Goal: Task Accomplishment & Management: Manage account settings

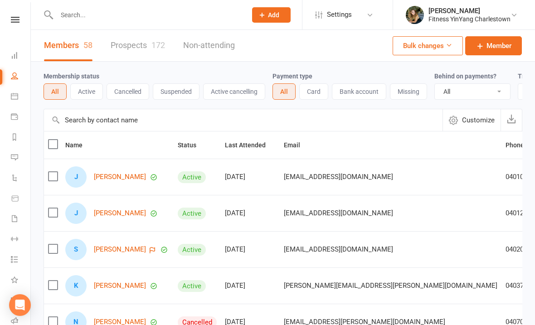
select select "100"
click at [78, 18] on input "text" at bounding box center [147, 15] width 186 height 13
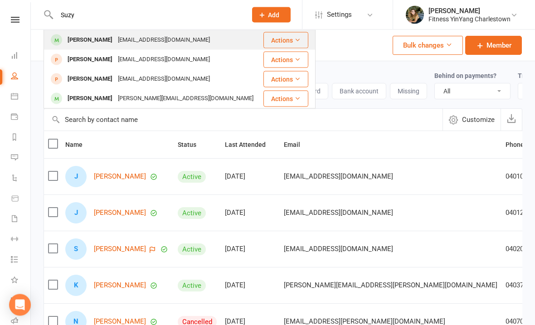
type input "Suzy"
click at [127, 38] on div "[EMAIL_ADDRESS][DOMAIN_NAME]" at bounding box center [164, 40] width 98 height 13
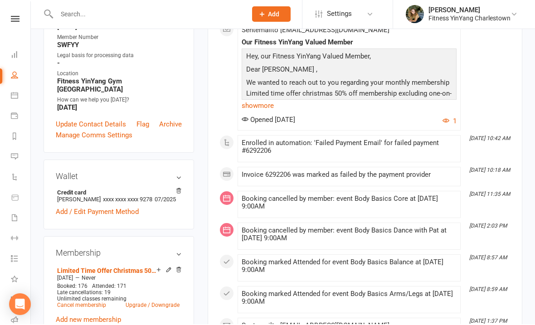
scroll to position [222, 0]
click at [178, 188] on icon at bounding box center [179, 192] width 6 height 8
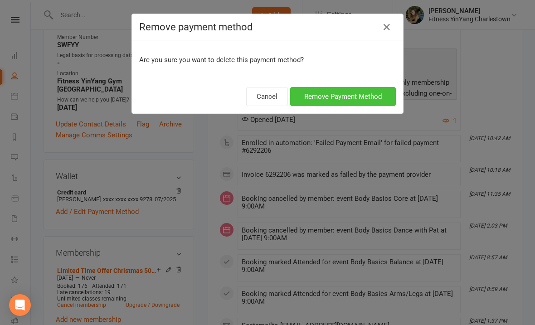
click at [333, 98] on button "Remove Payment Method" at bounding box center [343, 96] width 106 height 19
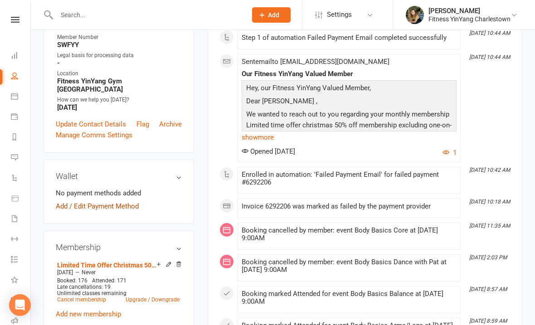
click at [66, 201] on link "Add / Edit Payment Method" at bounding box center [97, 206] width 83 height 11
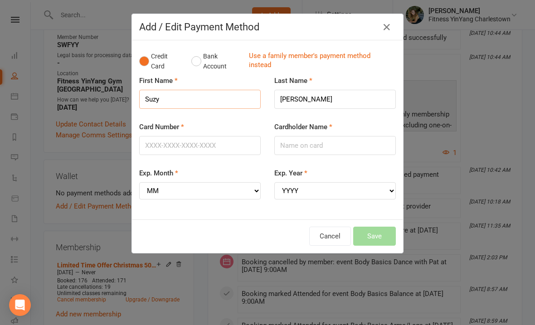
click at [180, 97] on input "Suzy" at bounding box center [200, 99] width 122 height 19
type input "S"
type input "Miss [PERSON_NAME]"
click at [292, 100] on input "[PERSON_NAME]" at bounding box center [335, 99] width 122 height 19
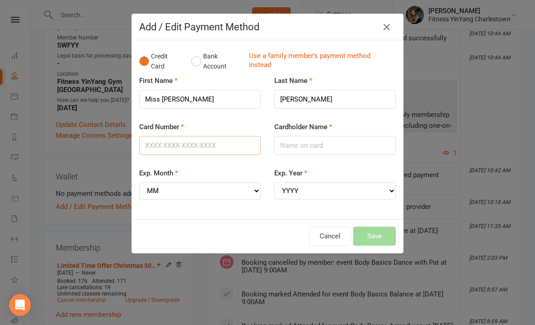
click at [154, 139] on input "Card Number" at bounding box center [200, 145] width 122 height 19
type input "[CREDIT_CARD_NUMBER]"
click at [284, 143] on input "Cardholder Name" at bounding box center [335, 145] width 122 height 19
type input "[PERSON_NAME]"
click at [181, 190] on select "MM 01 02 03 04 05 06 07 08 09 10 11 12" at bounding box center [200, 190] width 122 height 17
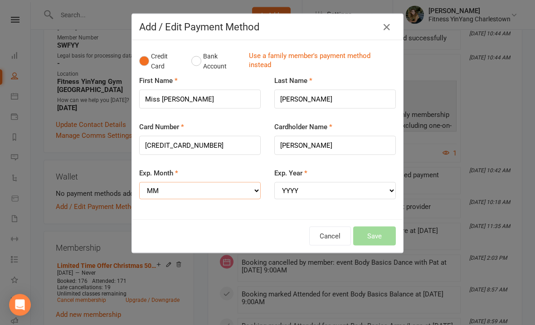
select select "07"
click at [314, 188] on select "YYYY 2025 2026 2027 2028 2029 2030 2031 2032 2033 2034" at bounding box center [335, 190] width 122 height 17
select select "2029"
click at [379, 236] on button "Save" at bounding box center [374, 236] width 43 height 19
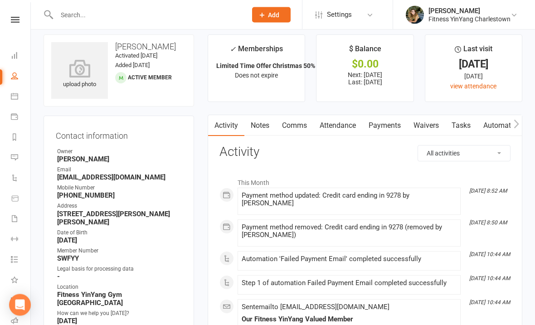
scroll to position [0, 0]
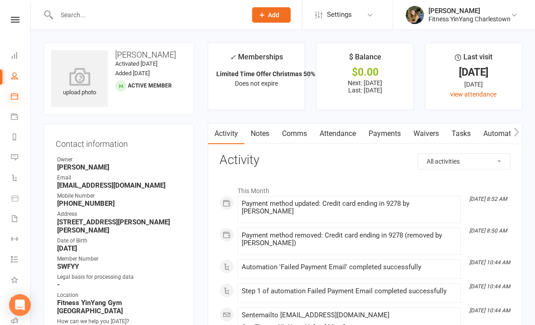
click at [11, 99] on icon at bounding box center [14, 96] width 7 height 7
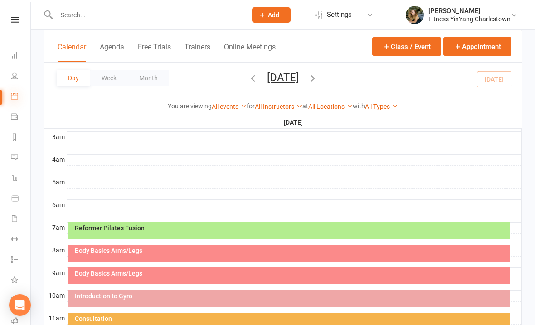
scroll to position [127, 0]
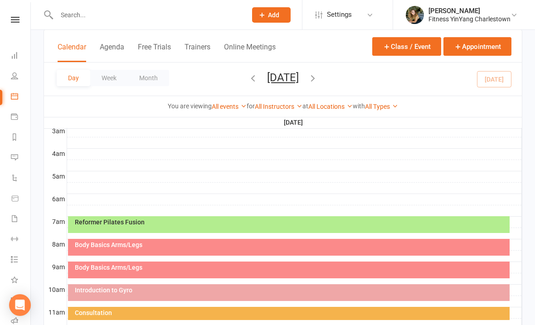
click at [142, 267] on div "Body Basics Arms/Legs" at bounding box center [291, 267] width 434 height 6
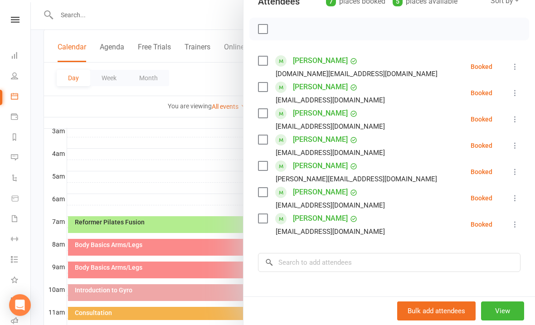
scroll to position [132, 0]
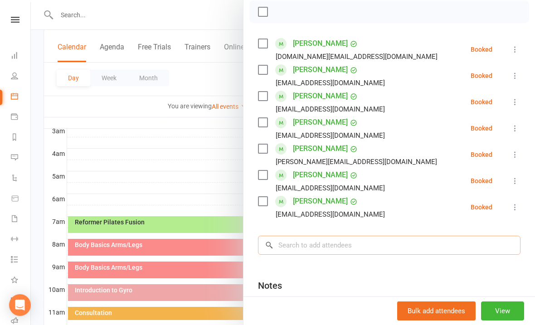
click at [284, 244] on input "search" at bounding box center [389, 245] width 263 height 19
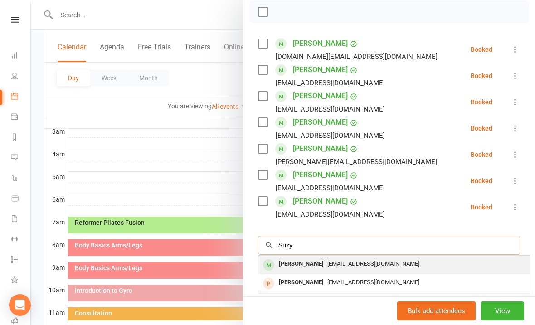
type input "Suzy"
click at [333, 260] on span "[EMAIL_ADDRESS][DOMAIN_NAME]" at bounding box center [374, 263] width 92 height 7
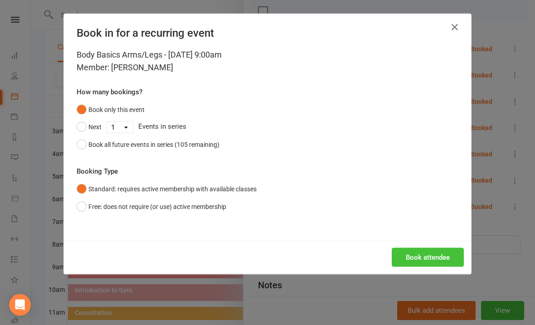
click at [424, 259] on button "Book attendee" at bounding box center [428, 257] width 72 height 19
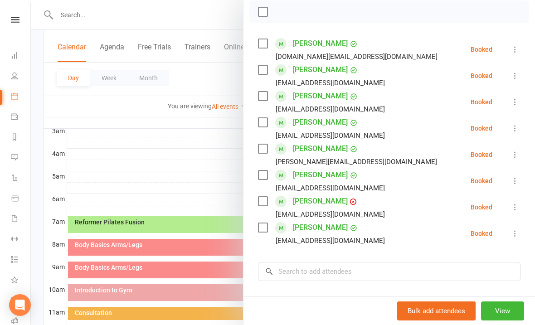
click at [514, 209] on icon at bounding box center [515, 207] width 9 height 9
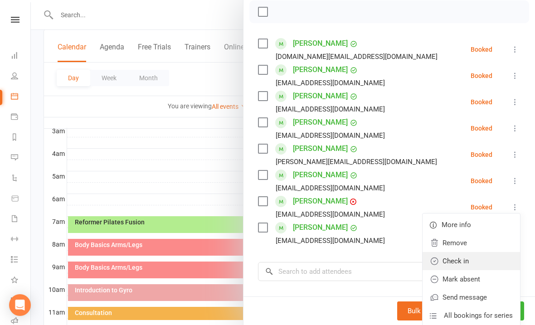
click at [460, 264] on link "Check in" at bounding box center [472, 261] width 98 height 18
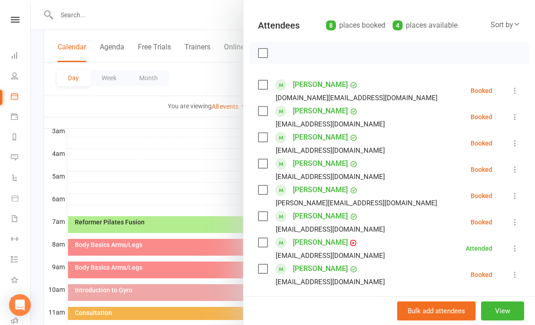
scroll to position [92, 0]
click at [263, 138] on label at bounding box center [262, 136] width 9 height 9
click at [261, 111] on label at bounding box center [262, 110] width 9 height 9
click at [260, 190] on label at bounding box center [262, 189] width 9 height 9
click at [284, 57] on icon "button" at bounding box center [283, 53] width 8 height 8
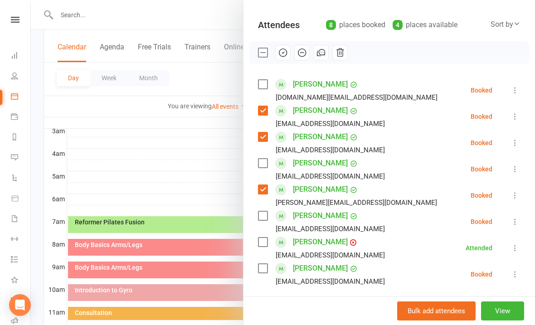
scroll to position [147, 0]
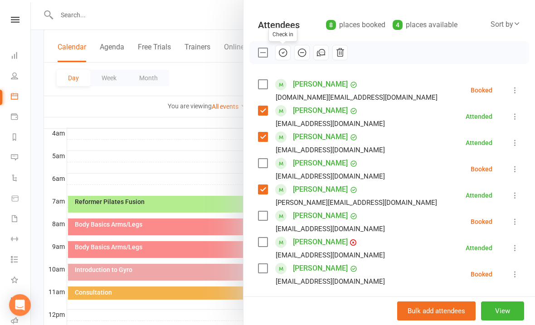
click at [138, 129] on div at bounding box center [283, 162] width 504 height 325
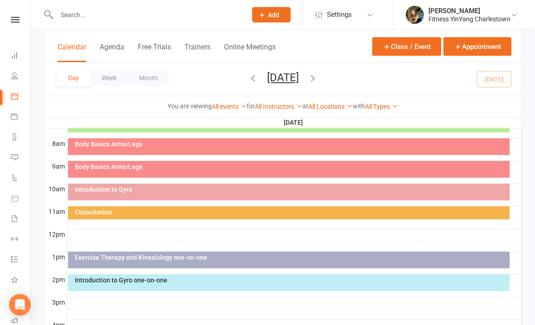
scroll to position [226, 0]
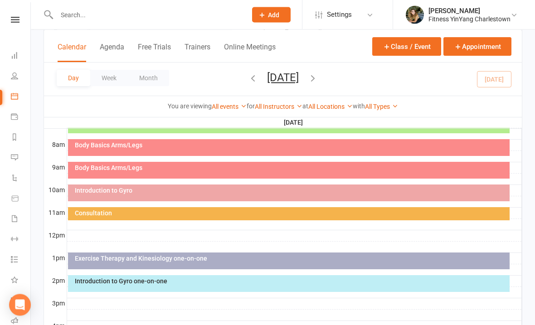
click at [318, 82] on icon "button" at bounding box center [313, 78] width 10 height 10
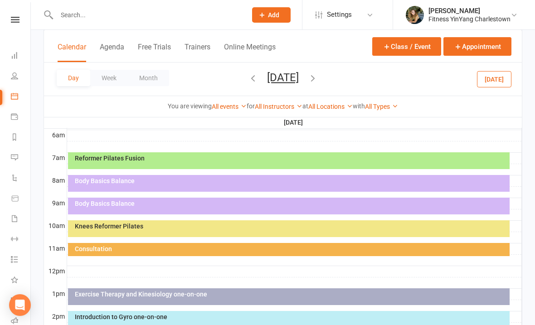
scroll to position [195, 0]
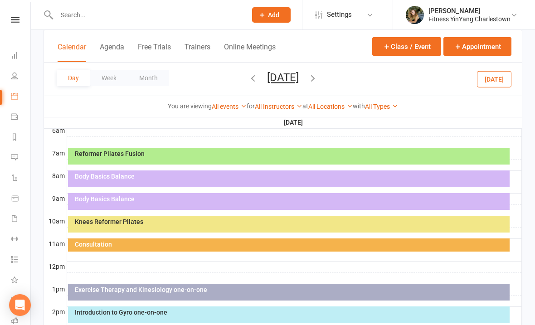
click at [199, 150] on div "Reformer Pilates Fusion" at bounding box center [289, 156] width 442 height 17
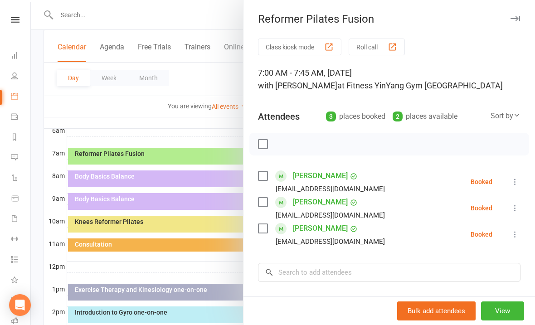
click at [138, 107] on div at bounding box center [283, 162] width 504 height 325
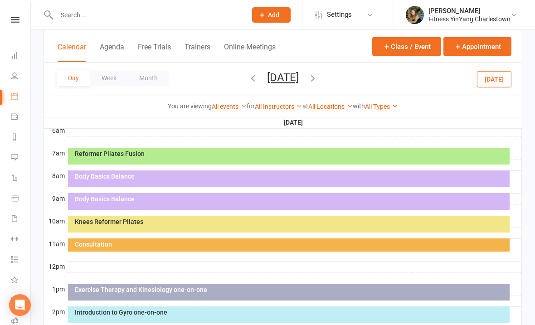
click at [318, 79] on icon "button" at bounding box center [313, 78] width 10 height 10
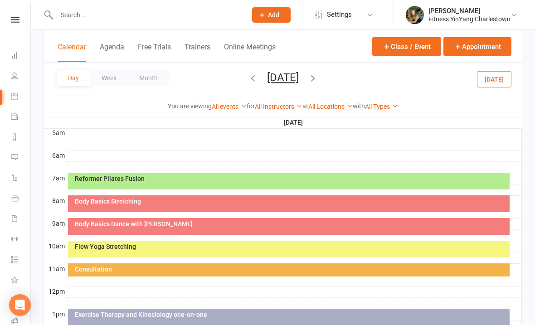
scroll to position [171, 0]
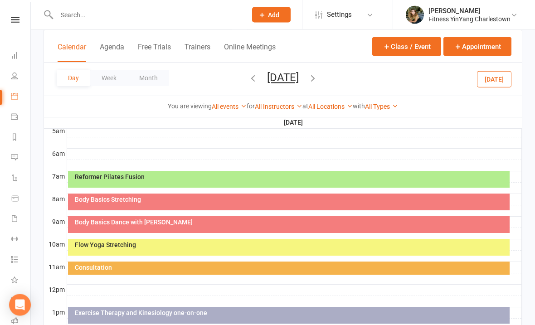
click at [248, 77] on icon "button" at bounding box center [253, 78] width 10 height 10
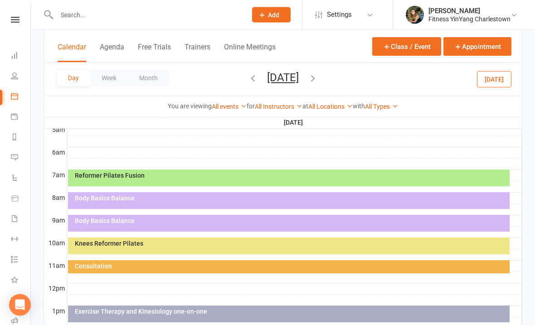
scroll to position [175, 0]
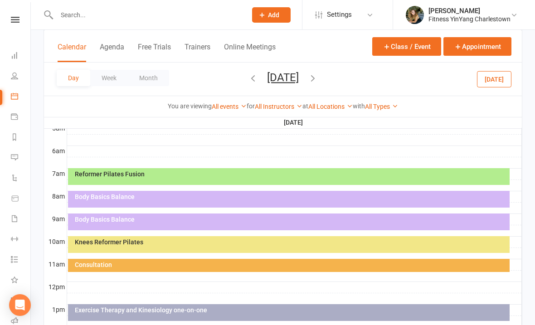
click at [271, 170] on div "Reformer Pilates Fusion" at bounding box center [289, 176] width 442 height 17
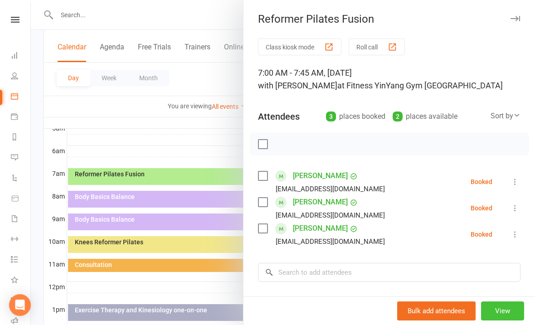
click at [504, 321] on button "View" at bounding box center [502, 311] width 43 height 19
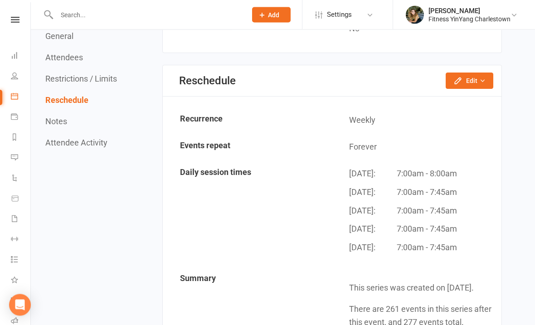
scroll to position [1028, 0]
click at [471, 73] on button "Edit" at bounding box center [470, 81] width 48 height 16
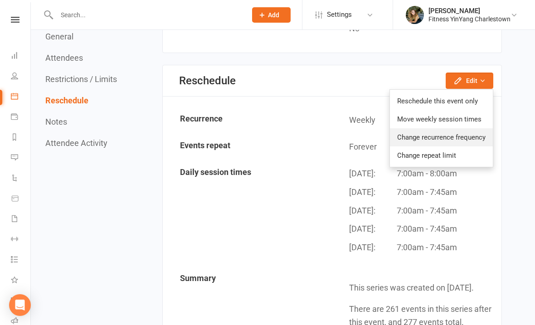
click at [459, 128] on link "Change recurrence frequency" at bounding box center [441, 137] width 103 height 18
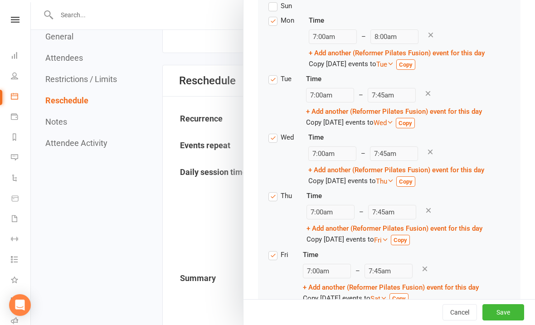
scroll to position [145, 0]
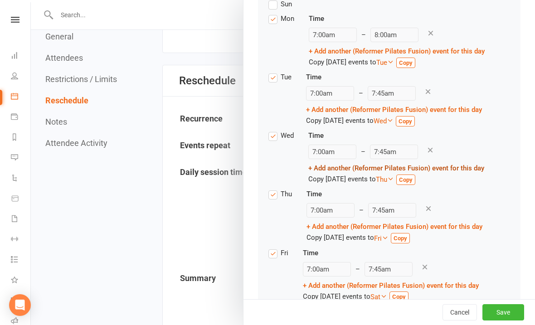
click at [354, 171] on link "+ Add another (Reformer Pilates Fusion) event for this day" at bounding box center [397, 168] width 176 height 8
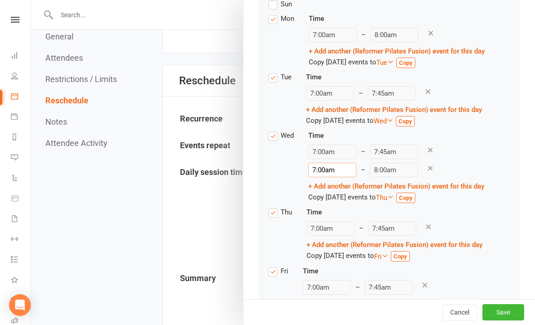
click at [333, 167] on input "7:00am" at bounding box center [333, 170] width 48 height 15
click at [331, 228] on li "4:00pm" at bounding box center [331, 227] width 44 height 14
type input "4:00pm"
type input "5:00pm"
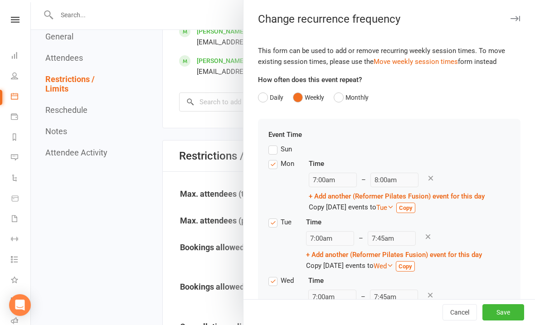
scroll to position [688, 0]
click at [508, 317] on button "Save" at bounding box center [504, 312] width 42 height 16
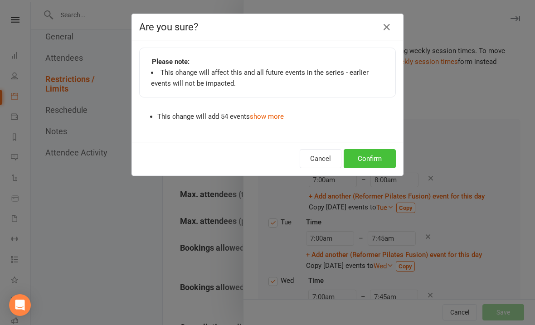
click at [374, 161] on button "Confirm" at bounding box center [370, 158] width 52 height 19
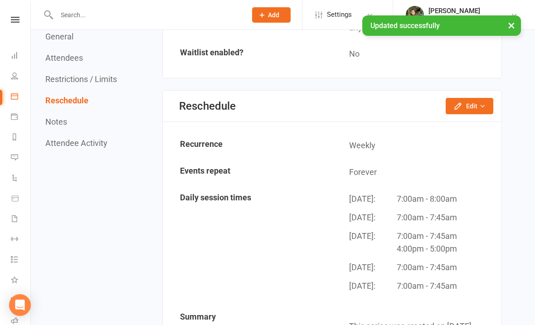
scroll to position [991, 0]
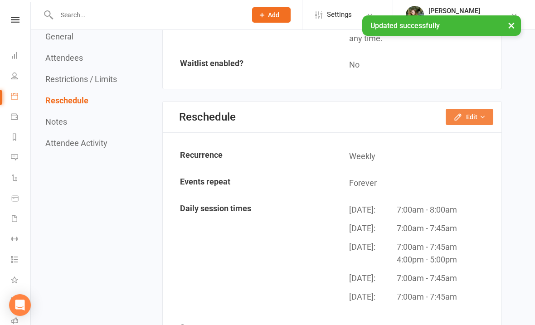
click at [473, 109] on button "Edit" at bounding box center [470, 117] width 48 height 16
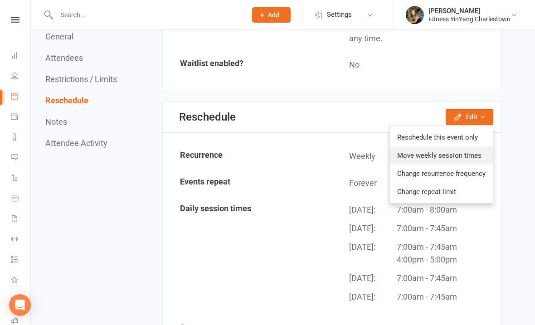
click at [468, 147] on link "Move weekly session times" at bounding box center [441, 156] width 103 height 18
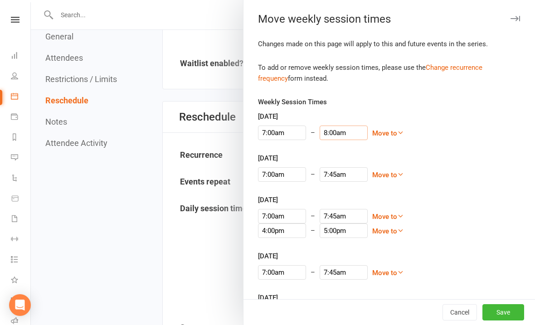
click at [324, 134] on input "8:00am" at bounding box center [344, 133] width 48 height 15
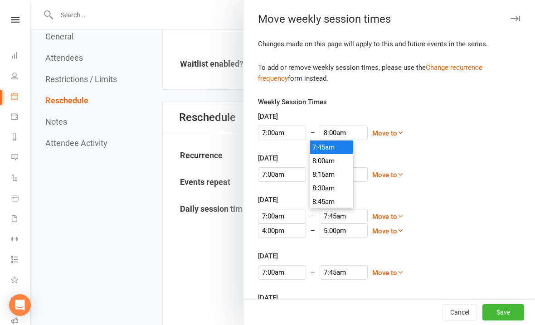
click at [334, 151] on li "7:45am" at bounding box center [332, 148] width 44 height 14
type input "7:45am"
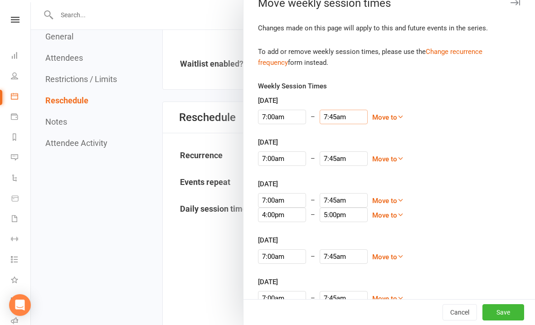
scroll to position [15, 0]
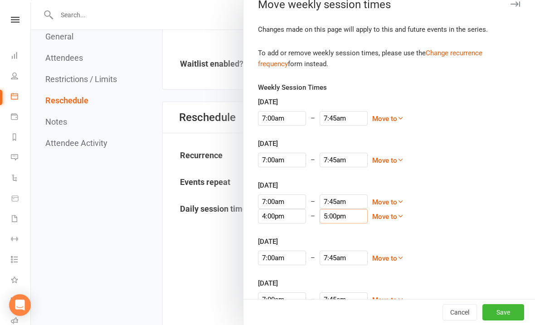
click at [323, 219] on input "5:00pm" at bounding box center [344, 216] width 48 height 15
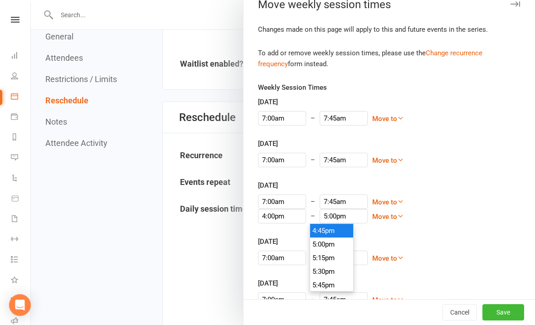
click at [338, 229] on li "4:45pm" at bounding box center [332, 231] width 44 height 14
type input "4:45pm"
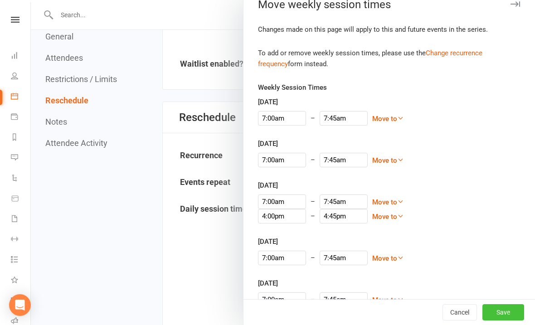
click at [504, 321] on button "Save" at bounding box center [504, 312] width 42 height 16
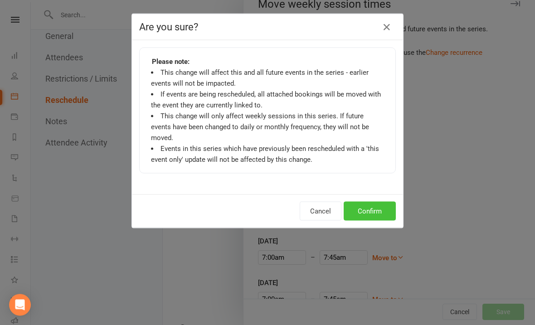
click at [369, 202] on button "Confirm" at bounding box center [370, 211] width 52 height 19
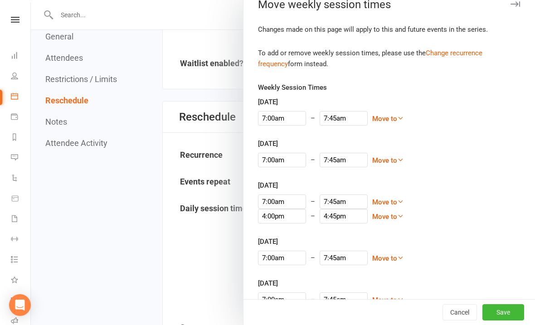
click at [83, 237] on div at bounding box center [283, 162] width 504 height 325
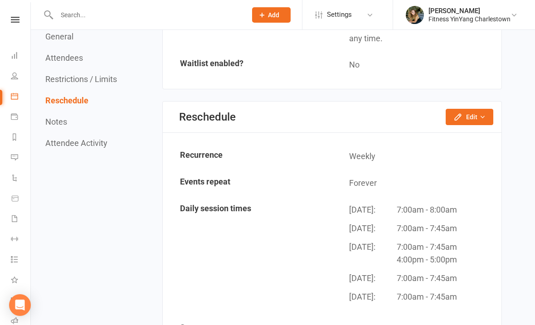
scroll to position [1012, 0]
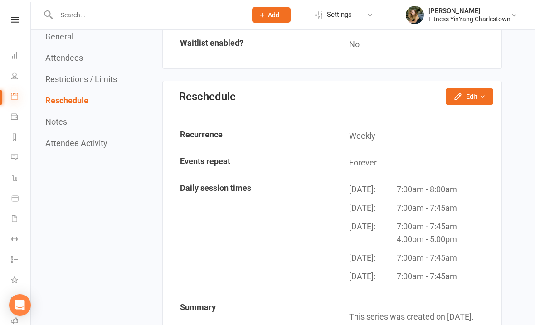
click at [16, 93] on icon at bounding box center [14, 96] width 7 height 7
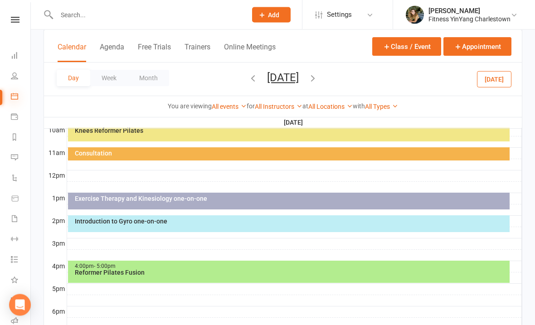
scroll to position [286, 0]
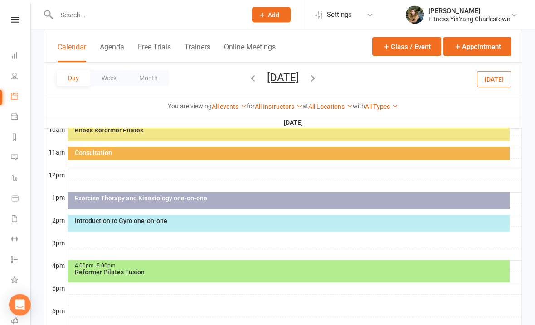
click at [165, 273] on div "Reformer Pilates Fusion" at bounding box center [291, 272] width 434 height 6
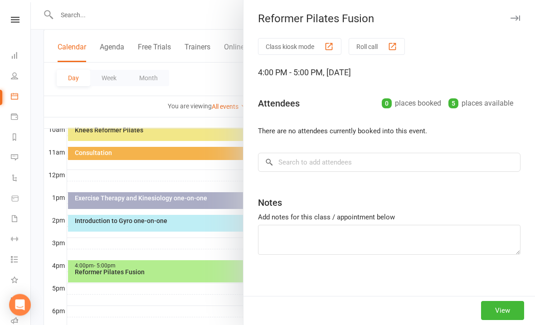
scroll to position [287, 0]
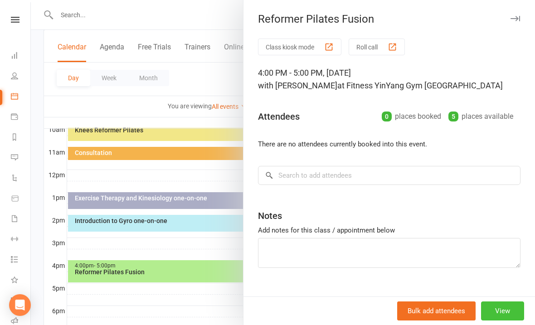
click at [502, 321] on button "View" at bounding box center [502, 311] width 43 height 19
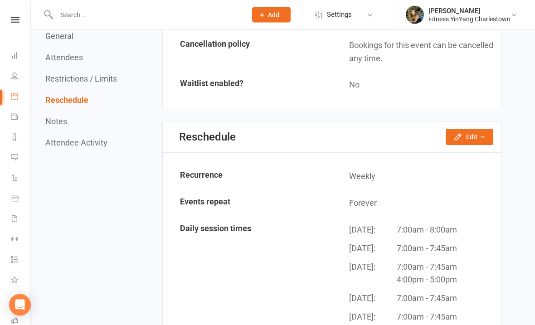
scroll to position [879, 0]
click at [476, 129] on button "Edit" at bounding box center [470, 137] width 48 height 16
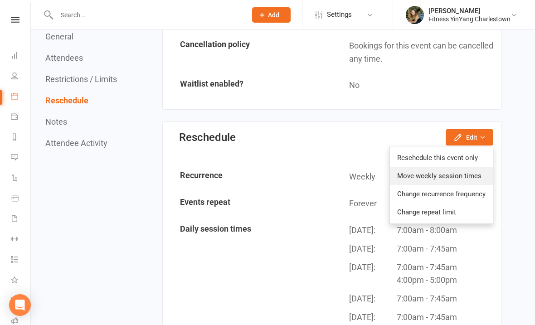
click at [474, 167] on link "Move weekly session times" at bounding box center [441, 176] width 103 height 18
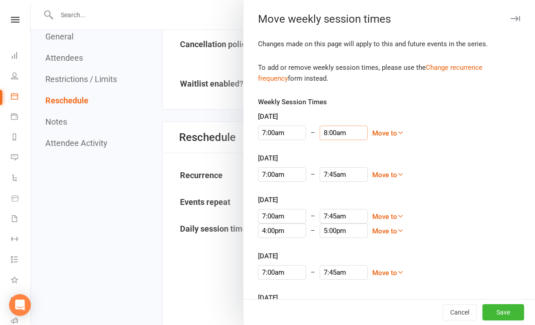
click at [324, 130] on input "8:00am" at bounding box center [344, 133] width 48 height 15
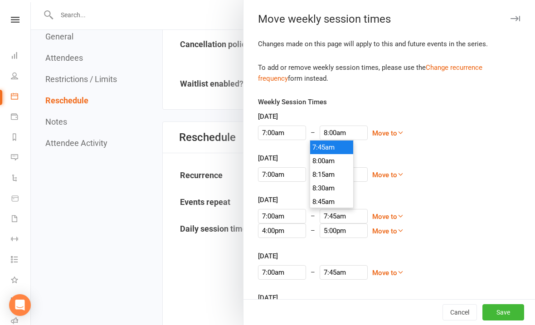
click at [326, 145] on li "7:45am" at bounding box center [332, 148] width 44 height 14
type input "7:45am"
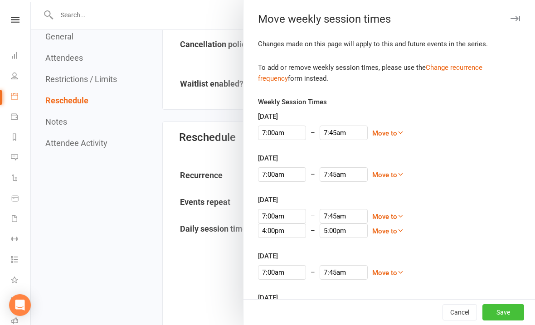
click at [505, 321] on button "Save" at bounding box center [504, 312] width 42 height 16
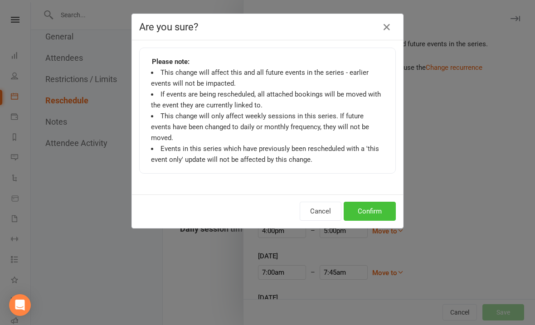
click at [373, 202] on button "Confirm" at bounding box center [370, 211] width 52 height 19
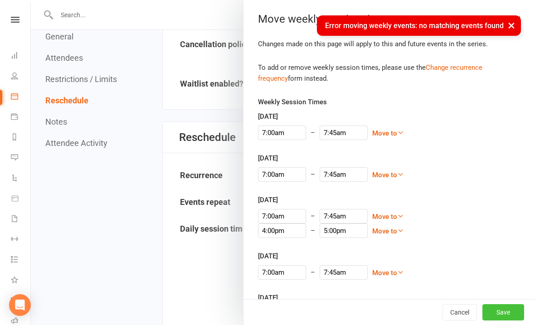
click at [511, 321] on button "Save" at bounding box center [504, 312] width 42 height 16
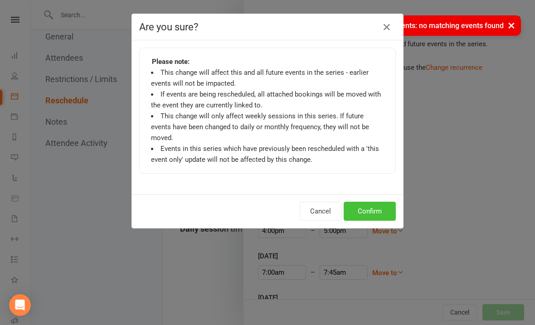
click at [377, 202] on button "Confirm" at bounding box center [370, 211] width 52 height 19
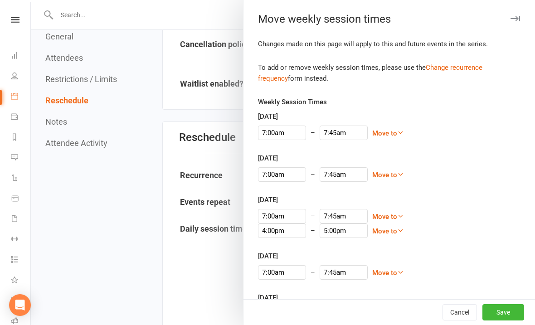
click at [123, 243] on div at bounding box center [283, 162] width 504 height 325
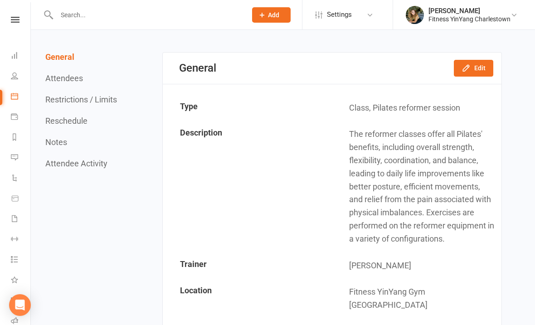
scroll to position [0, 0]
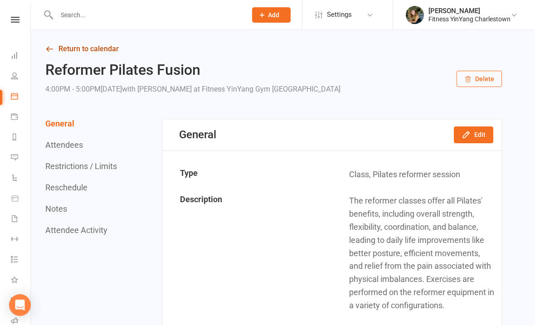
click at [61, 45] on link "Return to calendar" at bounding box center [273, 49] width 457 height 13
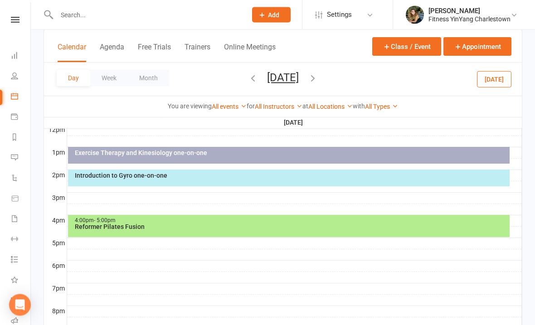
scroll to position [332, 0]
click at [318, 78] on icon "button" at bounding box center [313, 78] width 10 height 10
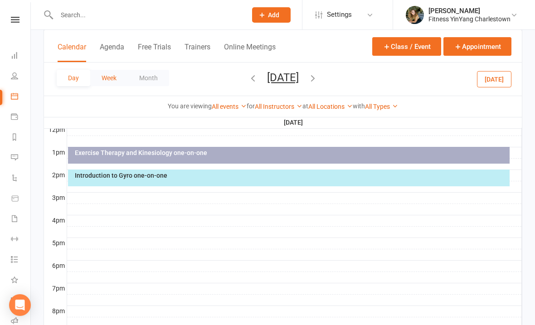
click at [110, 78] on button "Week" at bounding box center [109, 78] width 38 height 16
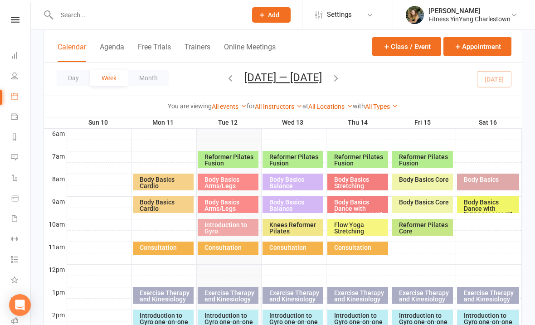
scroll to position [194, 0]
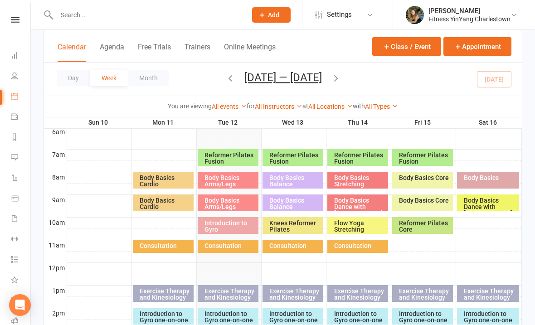
click at [341, 86] on button "button" at bounding box center [336, 79] width 10 height 16
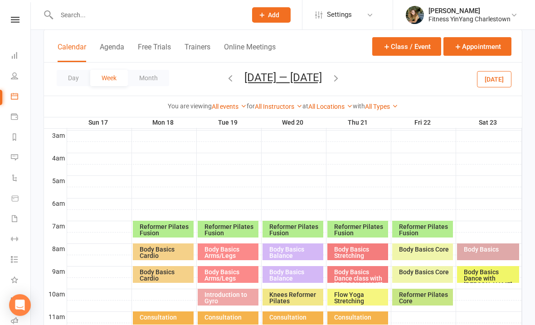
scroll to position [113, 0]
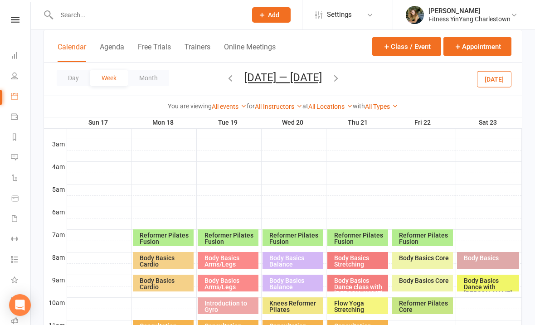
click at [340, 76] on icon "button" at bounding box center [336, 78] width 10 height 10
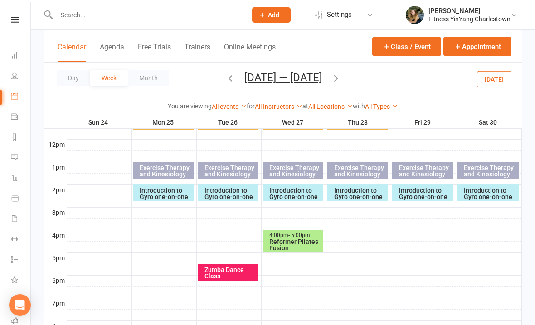
scroll to position [320, 0]
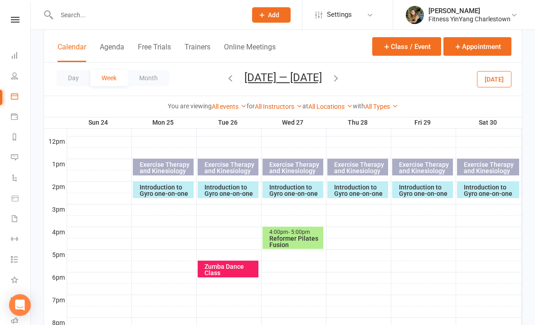
click at [290, 240] on div "Reformer Pilates Fusion" at bounding box center [295, 241] width 53 height 13
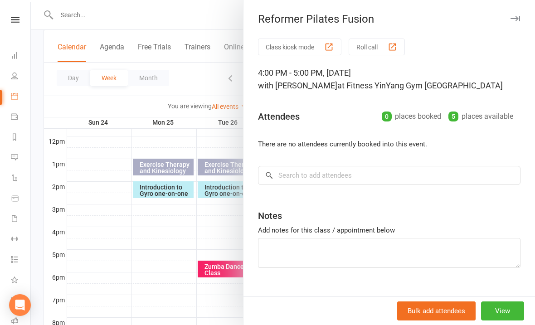
click at [166, 106] on div at bounding box center [283, 162] width 504 height 325
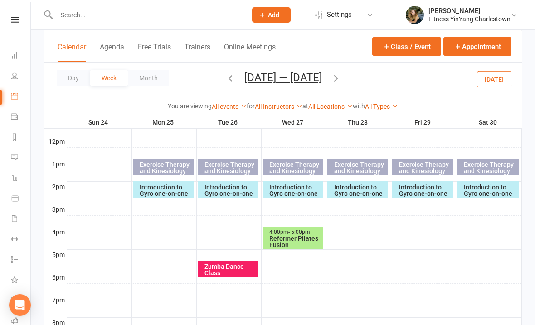
click at [218, 76] on div "Day Week Month [DATE] — [DATE] [DATE] Sun Mon Tue Wed Thu Fri Sat 27 28 29 30 3…" at bounding box center [283, 79] width 478 height 33
click at [226, 80] on icon "button" at bounding box center [230, 78] width 10 height 10
click at [225, 80] on icon "button" at bounding box center [230, 78] width 10 height 10
click at [295, 230] on span "- 5:00pm" at bounding box center [300, 232] width 22 height 6
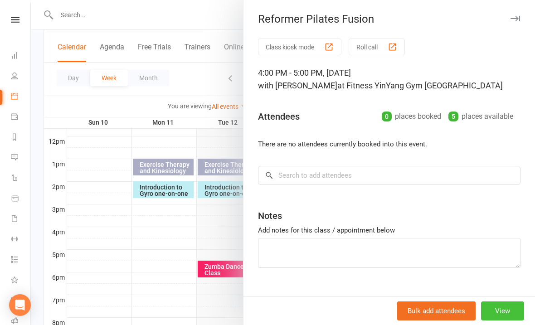
click at [509, 321] on button "View" at bounding box center [502, 311] width 43 height 19
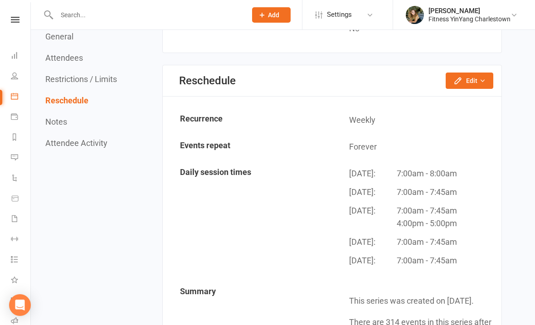
scroll to position [935, 0]
click at [468, 73] on button "Edit" at bounding box center [470, 81] width 48 height 16
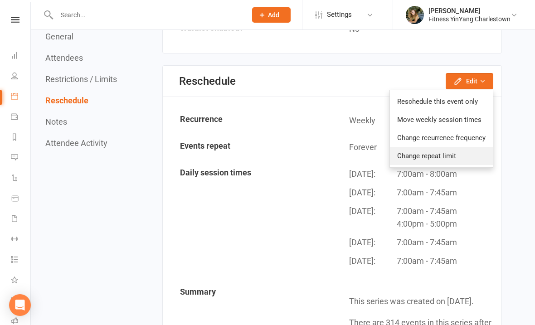
click at [453, 147] on link "Change repeat limit" at bounding box center [441, 156] width 103 height 18
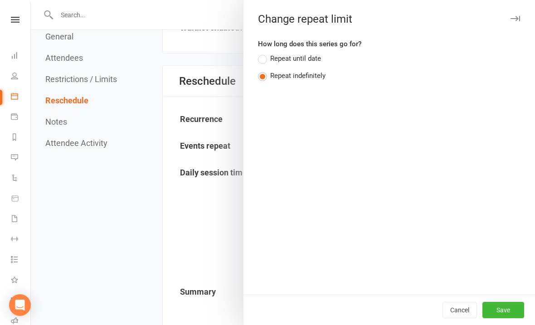
click at [202, 21] on div at bounding box center [283, 162] width 504 height 325
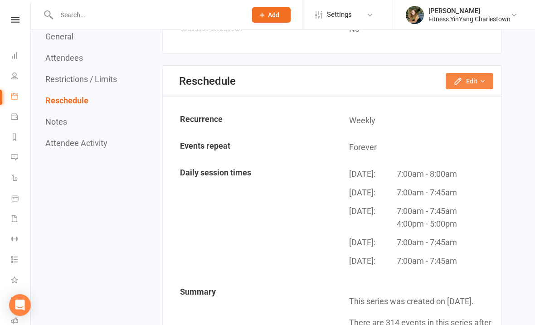
click at [477, 73] on button "Edit" at bounding box center [470, 81] width 48 height 16
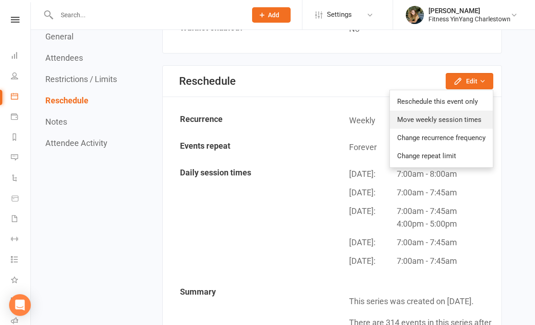
click at [458, 111] on link "Move weekly session times" at bounding box center [441, 120] width 103 height 18
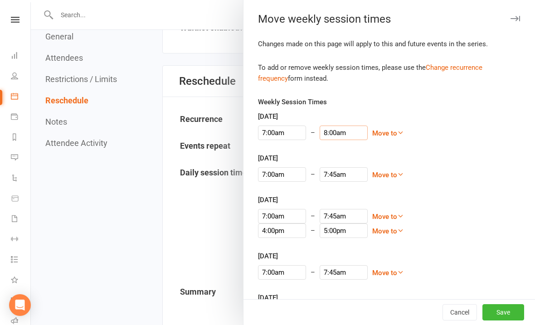
click at [324, 132] on input "8:00am" at bounding box center [344, 133] width 48 height 15
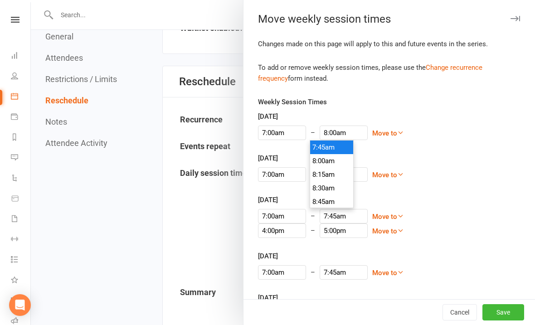
click at [328, 145] on li "7:45am" at bounding box center [332, 148] width 44 height 14
type input "7:45am"
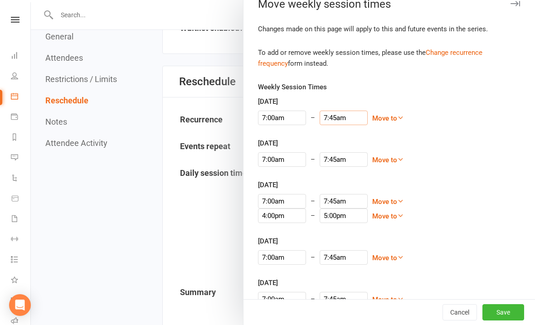
scroll to position [15, 0]
click at [326, 217] on input "5:00pm" at bounding box center [344, 216] width 48 height 15
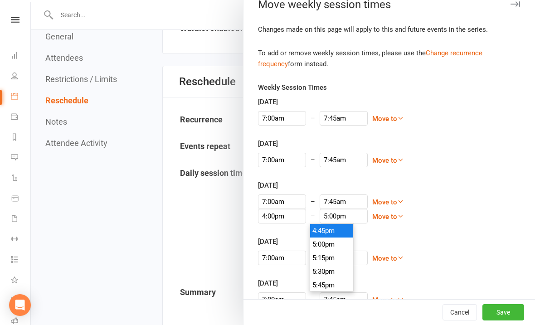
click at [332, 229] on li "4:45pm" at bounding box center [332, 231] width 44 height 14
type input "4:45pm"
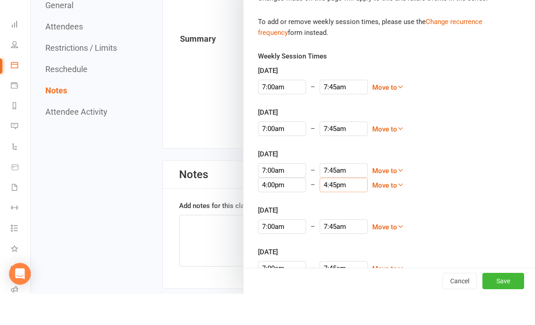
scroll to position [1162, 0]
click at [506, 304] on button "Save" at bounding box center [504, 312] width 42 height 16
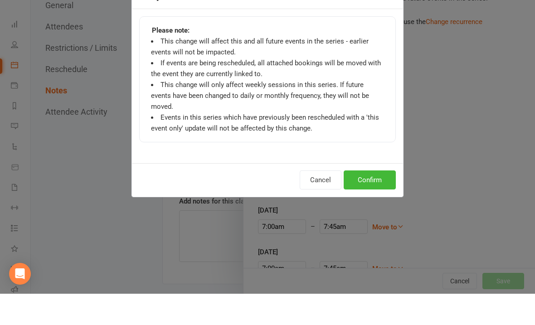
scroll to position [1194, 0]
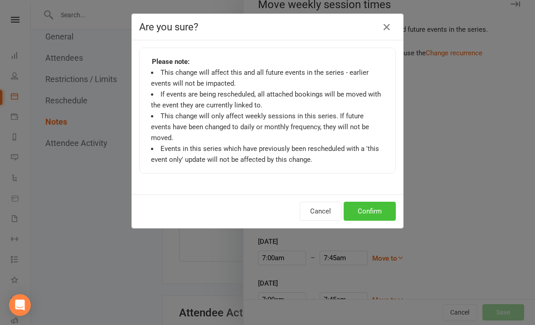
click at [371, 202] on button "Confirm" at bounding box center [370, 211] width 52 height 19
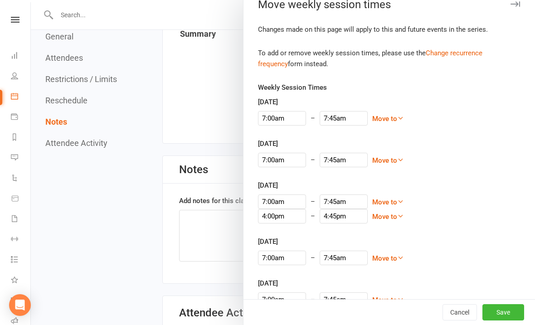
click at [190, 83] on div at bounding box center [283, 162] width 504 height 325
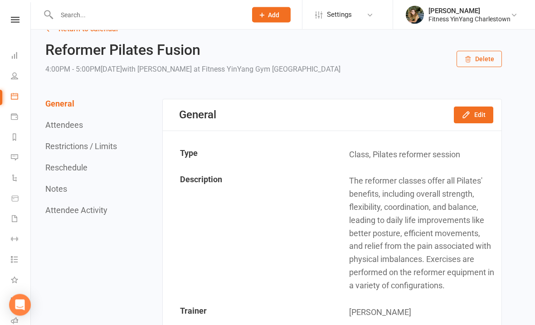
scroll to position [0, 0]
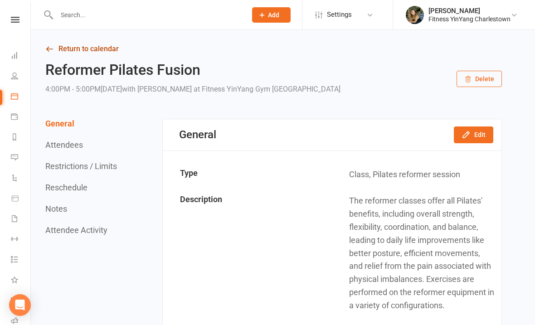
click at [64, 48] on link "Return to calendar" at bounding box center [273, 49] width 457 height 13
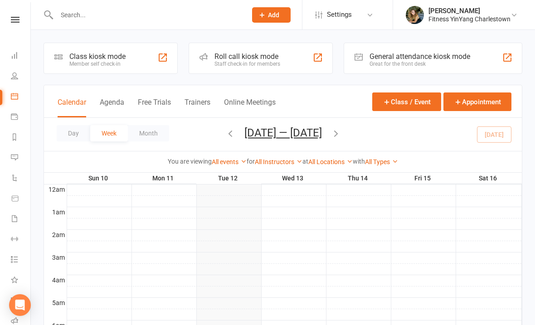
click at [225, 132] on icon "button" at bounding box center [230, 133] width 10 height 10
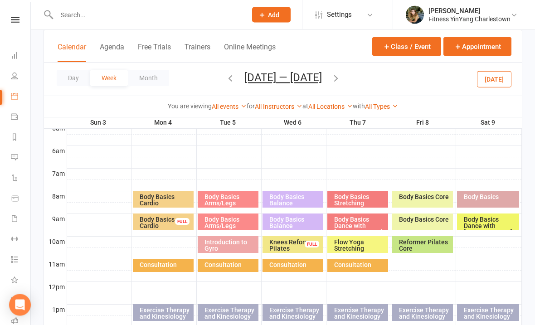
click at [338, 78] on icon "button" at bounding box center [336, 78] width 10 height 10
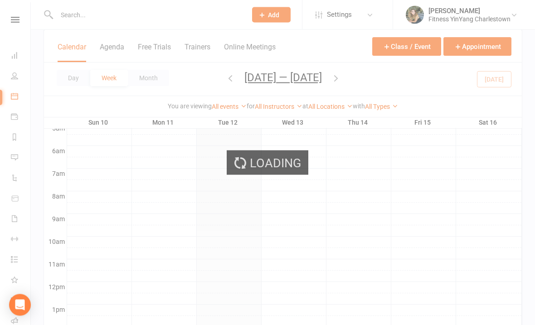
scroll to position [175, 0]
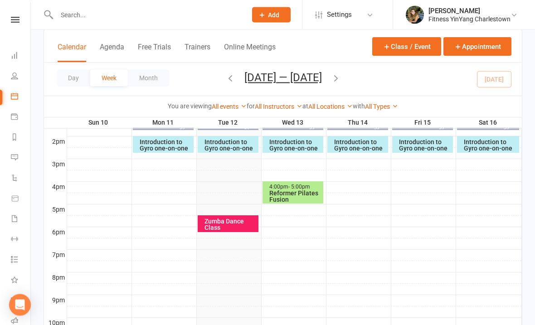
click at [294, 184] on span "- 5:00pm" at bounding box center [300, 187] width 22 height 6
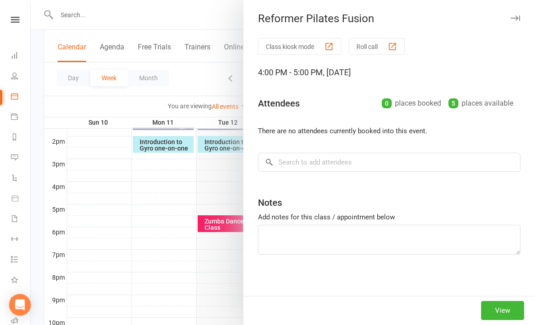
scroll to position [366, 0]
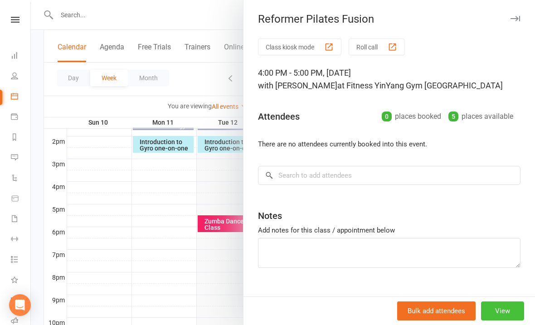
click at [506, 321] on button "View" at bounding box center [502, 311] width 43 height 19
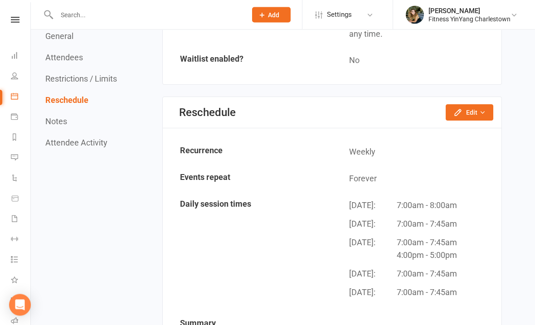
scroll to position [902, 0]
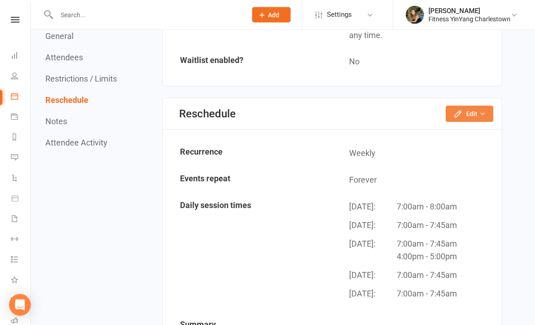
click at [477, 106] on button "Edit" at bounding box center [470, 114] width 48 height 16
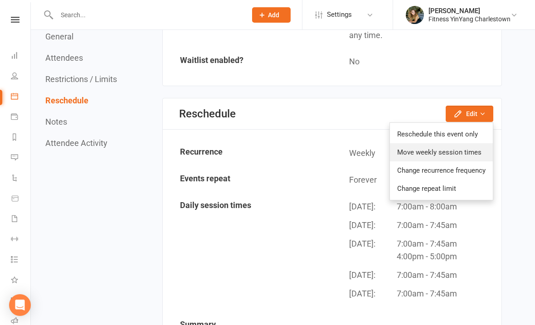
click at [481, 143] on link "Move weekly session times" at bounding box center [441, 152] width 103 height 18
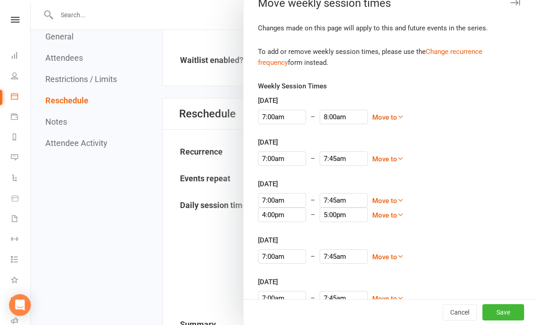
scroll to position [15, 0]
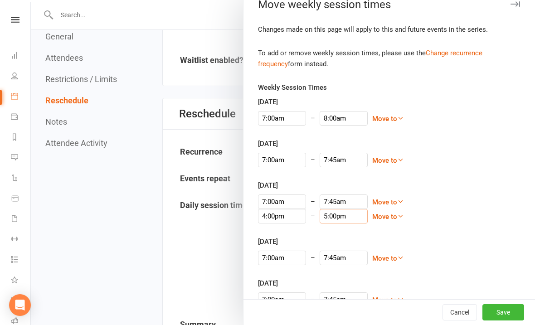
click at [320, 219] on input "5:00pm" at bounding box center [344, 216] width 48 height 15
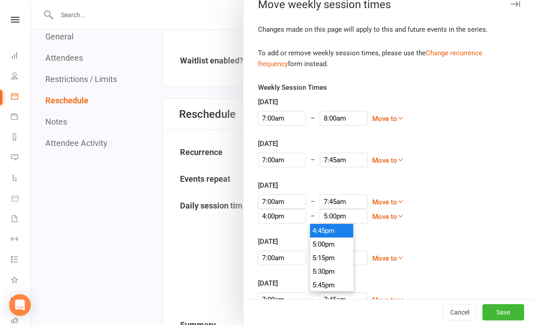
click at [332, 229] on li "4:45pm" at bounding box center [332, 231] width 44 height 14
type input "4:45pm"
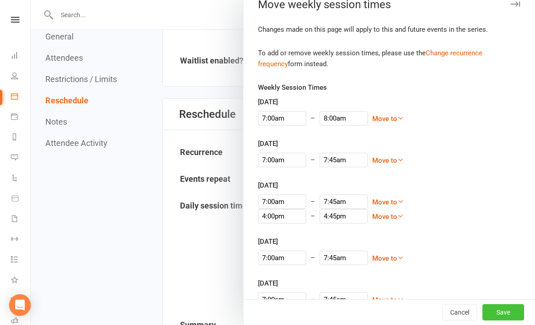
click at [506, 321] on button "Save" at bounding box center [504, 312] width 42 height 16
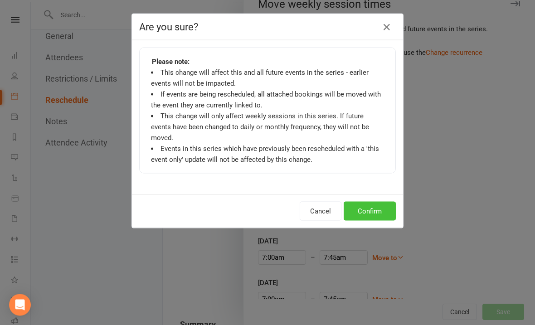
click at [370, 202] on button "Confirm" at bounding box center [370, 211] width 52 height 19
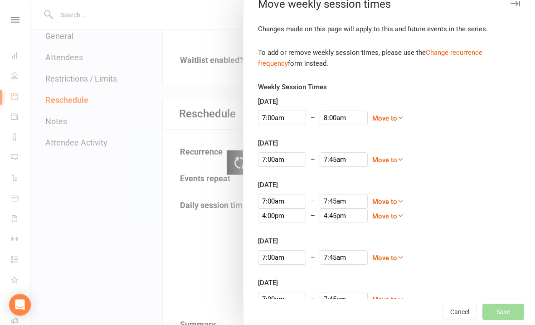
scroll to position [903, 0]
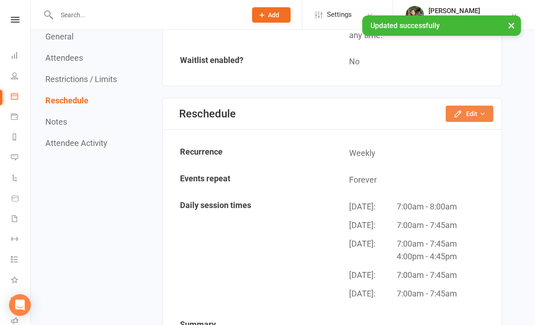
click at [470, 106] on button "Edit" at bounding box center [470, 114] width 48 height 16
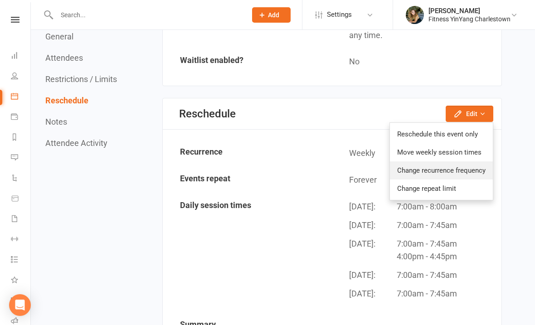
click at [470, 162] on link "Change recurrence frequency" at bounding box center [441, 171] width 103 height 18
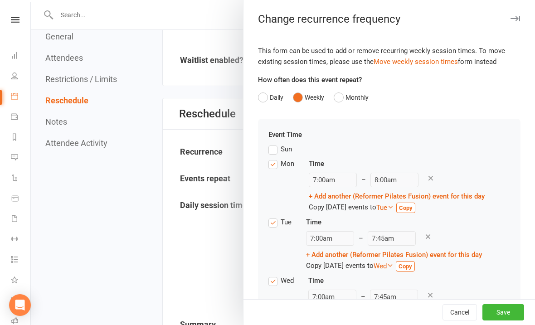
click at [141, 73] on div at bounding box center [283, 162] width 504 height 325
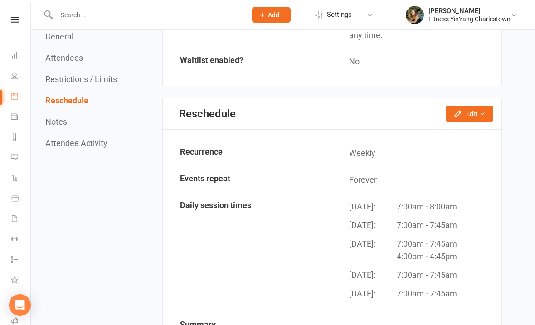
scroll to position [923, 0]
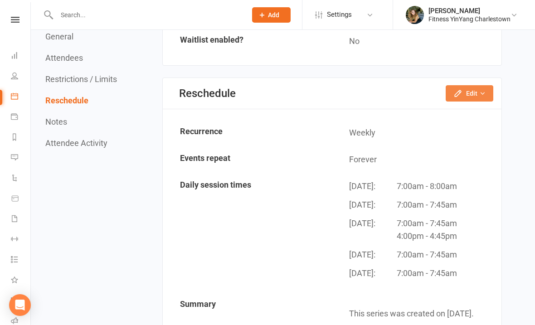
click at [478, 85] on button "Edit" at bounding box center [470, 93] width 48 height 16
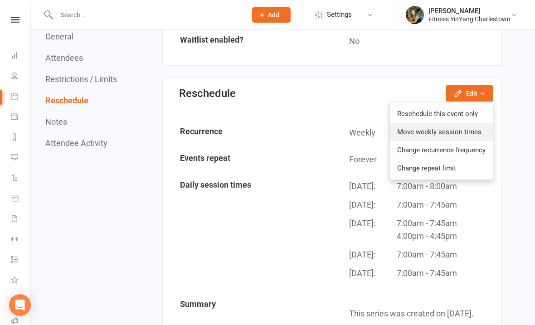
click at [472, 123] on link "Move weekly session times" at bounding box center [441, 132] width 103 height 18
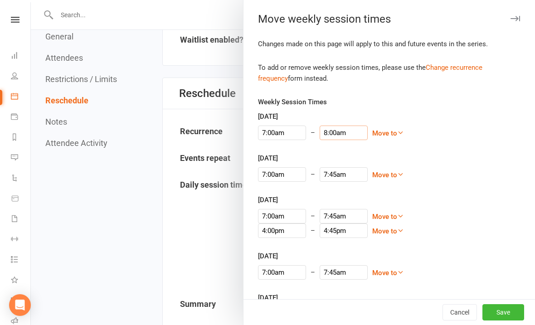
click at [325, 132] on input "8:00am" at bounding box center [344, 133] width 48 height 15
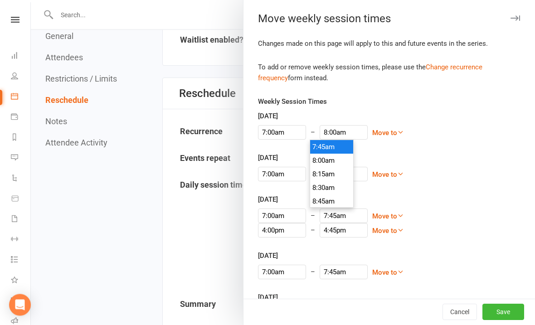
click at [336, 141] on li "7:45am" at bounding box center [332, 148] width 44 height 14
type input "7:45am"
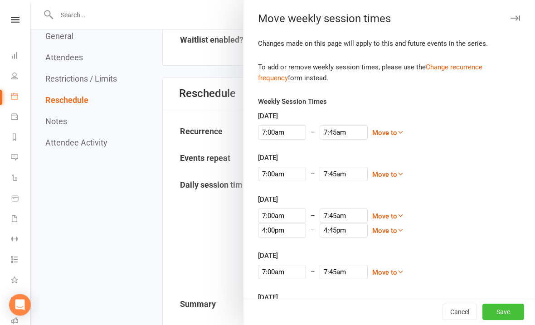
click at [511, 309] on button "Save" at bounding box center [504, 312] width 42 height 16
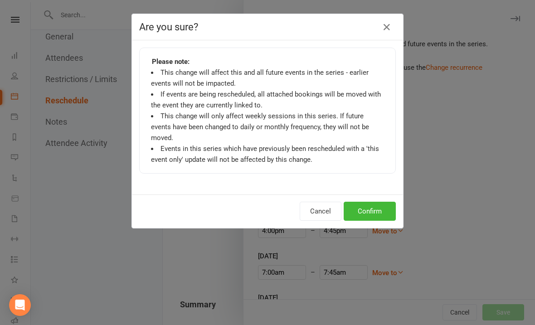
scroll to position [923, 0]
click at [374, 202] on button "Confirm" at bounding box center [370, 211] width 52 height 19
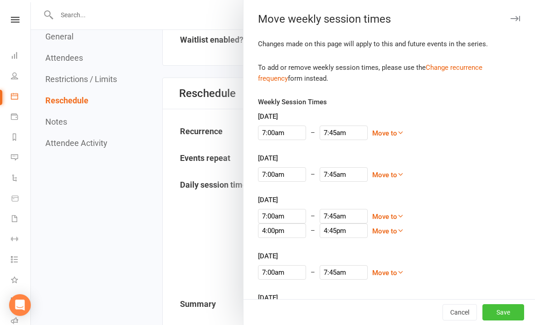
click at [517, 308] on button "Save" at bounding box center [504, 312] width 42 height 16
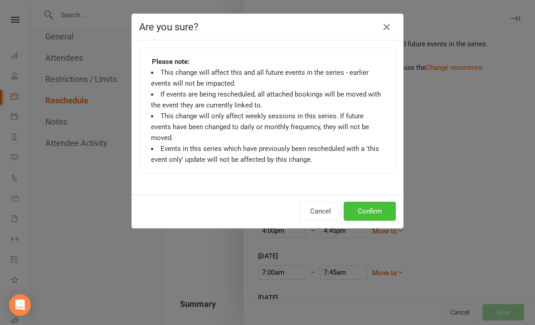
click at [374, 202] on button "Confirm" at bounding box center [370, 211] width 52 height 19
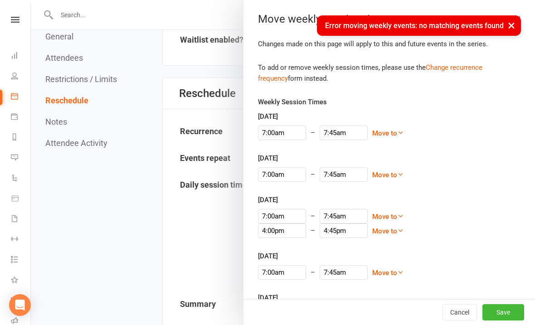
click at [124, 196] on div at bounding box center [283, 162] width 504 height 325
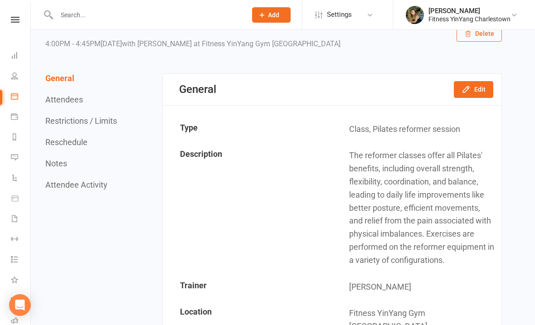
scroll to position [0, 0]
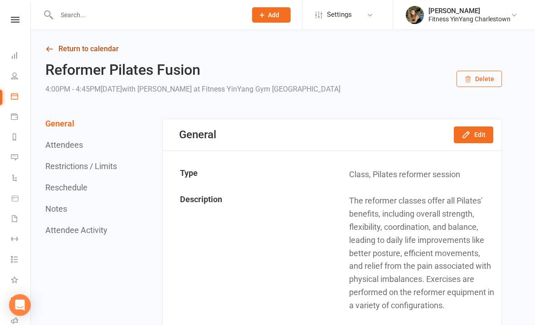
click at [72, 44] on link "Return to calendar" at bounding box center [273, 49] width 457 height 13
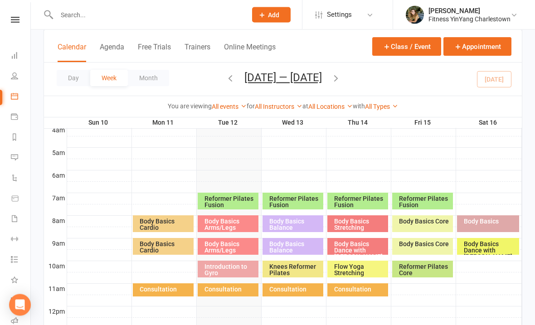
scroll to position [150, 0]
click at [218, 200] on div "Reformer Pilates Fusion" at bounding box center [230, 202] width 53 height 13
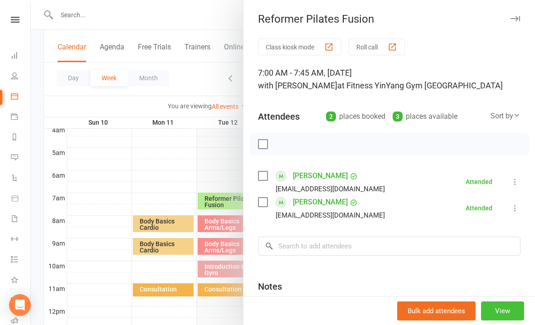
click at [517, 321] on button "View" at bounding box center [502, 311] width 43 height 19
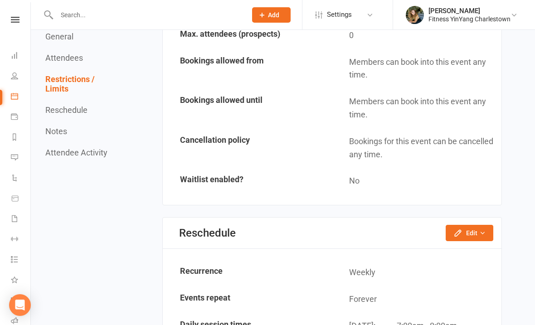
scroll to position [847, 0]
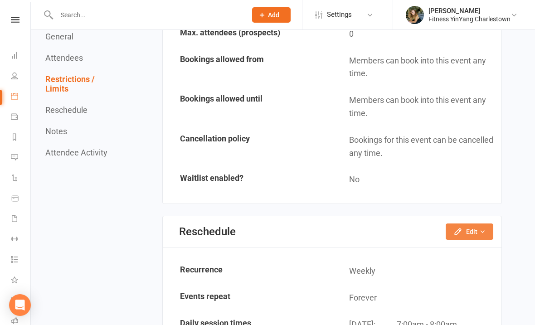
click at [474, 224] on button "Edit" at bounding box center [470, 232] width 48 height 16
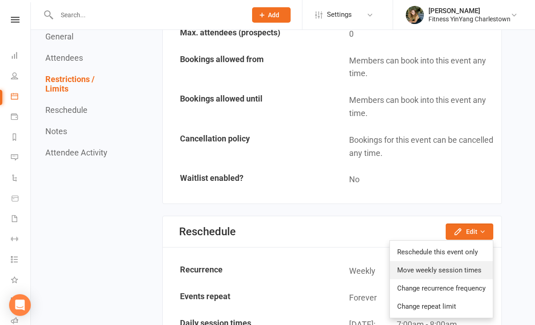
click at [468, 261] on link "Move weekly session times" at bounding box center [441, 270] width 103 height 18
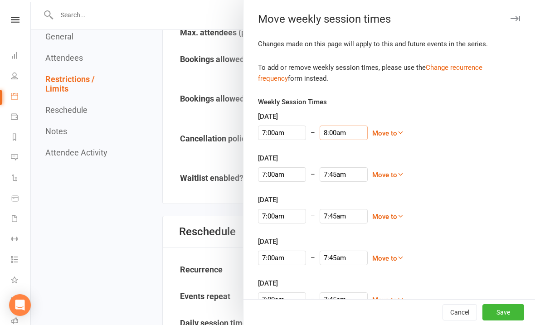
click at [333, 137] on input "8:00am" at bounding box center [344, 133] width 48 height 15
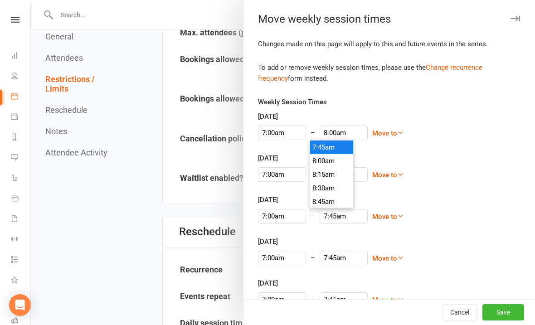
click at [337, 143] on li "7:45am" at bounding box center [332, 148] width 44 height 14
type input "7:45am"
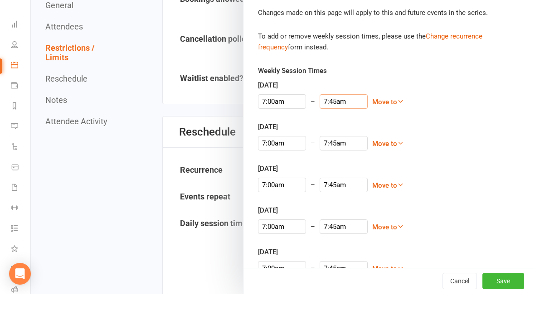
scroll to position [917, 0]
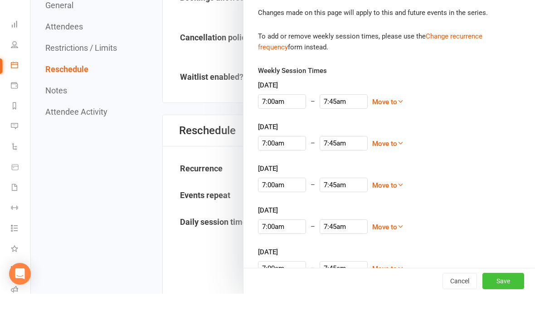
click at [504, 304] on button "Save" at bounding box center [504, 312] width 42 height 16
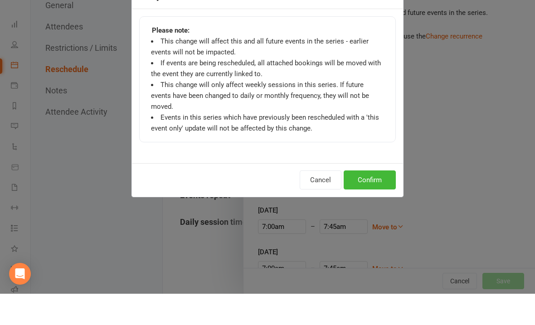
scroll to position [949, 0]
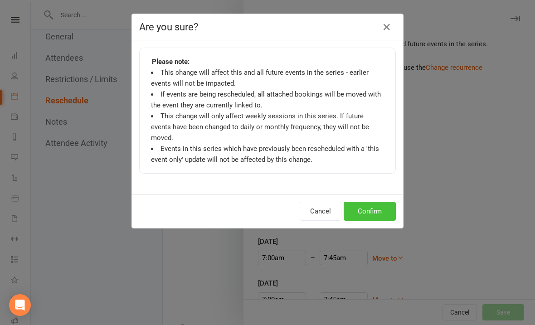
click at [371, 202] on button "Confirm" at bounding box center [370, 211] width 52 height 19
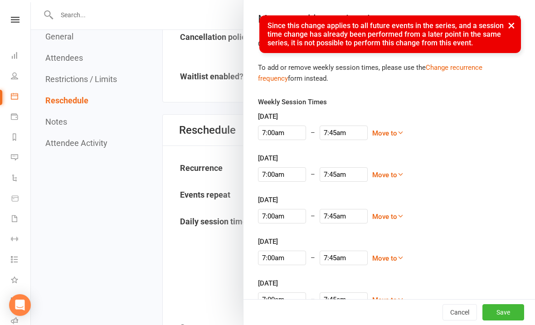
click at [507, 24] on button "×" at bounding box center [512, 25] width 16 height 20
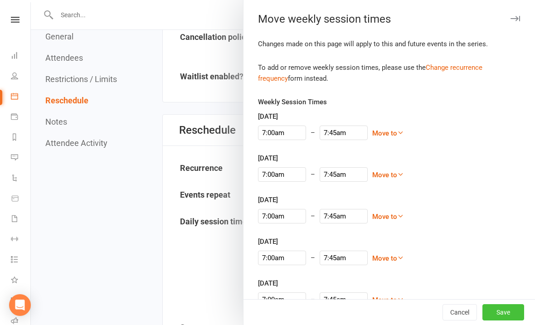
click at [507, 321] on button "Save" at bounding box center [504, 312] width 42 height 16
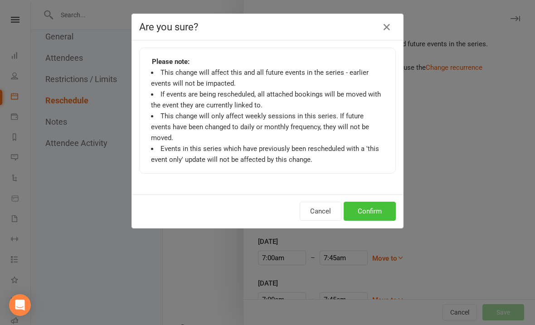
click at [370, 202] on button "Confirm" at bounding box center [370, 211] width 52 height 19
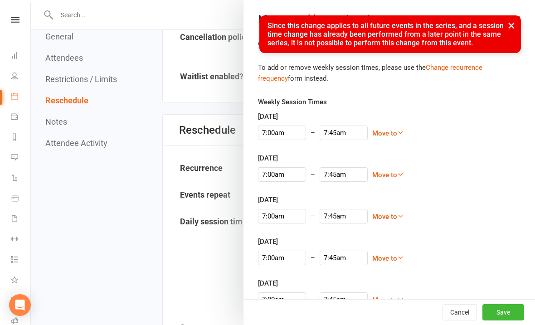
click at [116, 231] on div at bounding box center [283, 162] width 504 height 325
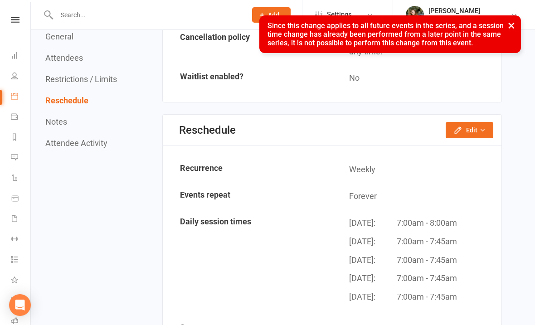
scroll to position [969, 0]
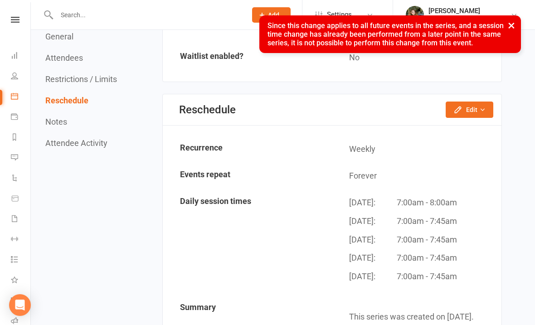
click at [11, 100] on link "Calendar" at bounding box center [21, 97] width 20 height 20
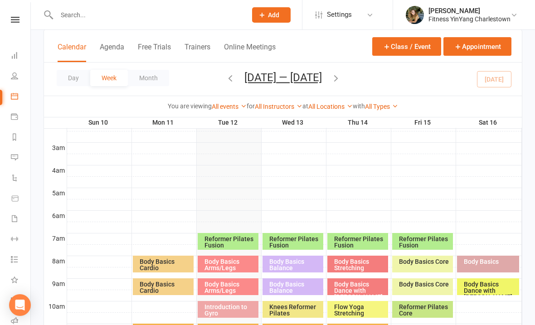
scroll to position [113, 0]
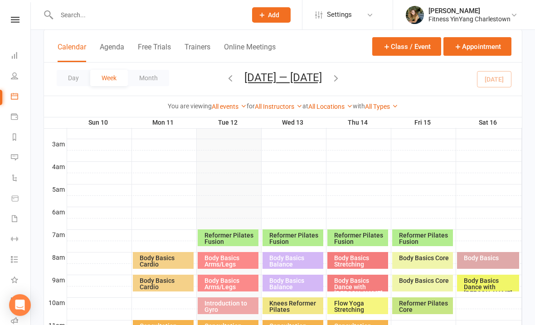
click at [341, 73] on icon "button" at bounding box center [336, 78] width 10 height 10
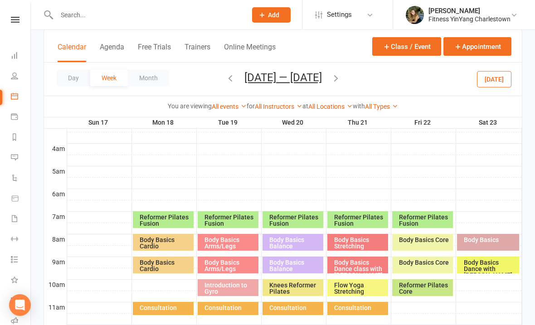
scroll to position [133, 0]
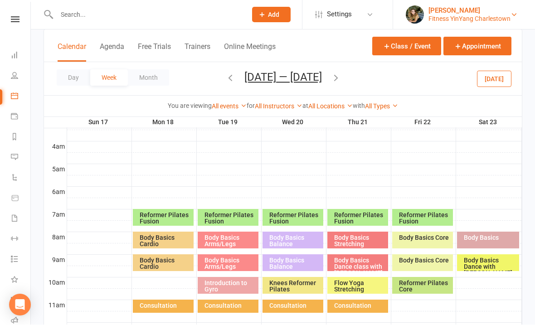
click at [485, 7] on div "[PERSON_NAME]" at bounding box center [470, 11] width 82 height 8
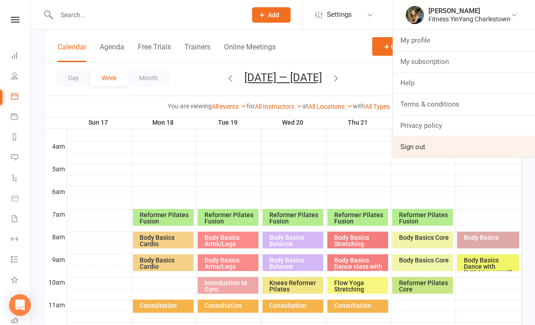
click at [422, 148] on link "Sign out" at bounding box center [464, 147] width 142 height 21
